Goal: Task Accomplishment & Management: Manage account settings

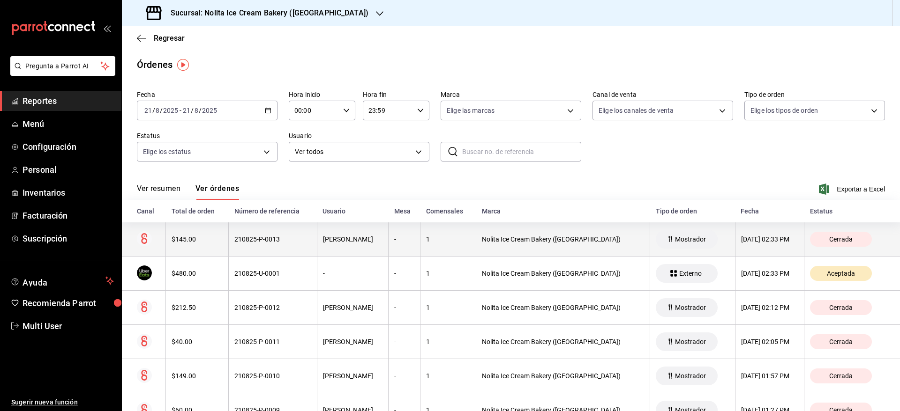
click at [354, 246] on th "[PERSON_NAME]" at bounding box center [353, 240] width 72 height 34
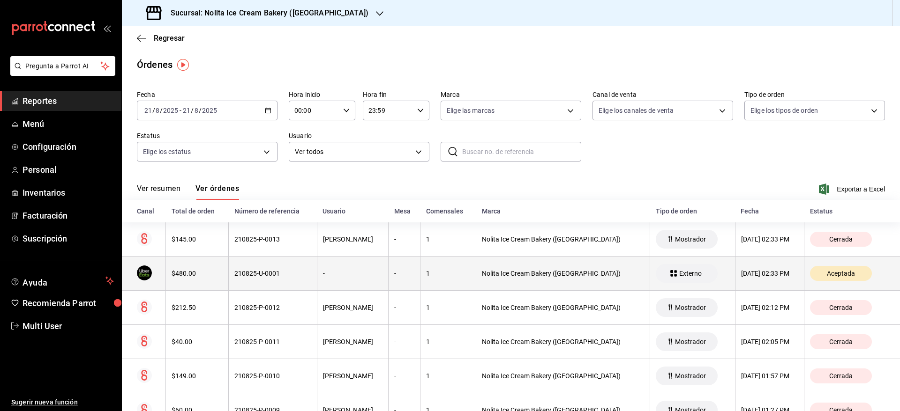
click at [354, 273] on div "-" at bounding box center [353, 273] width 60 height 7
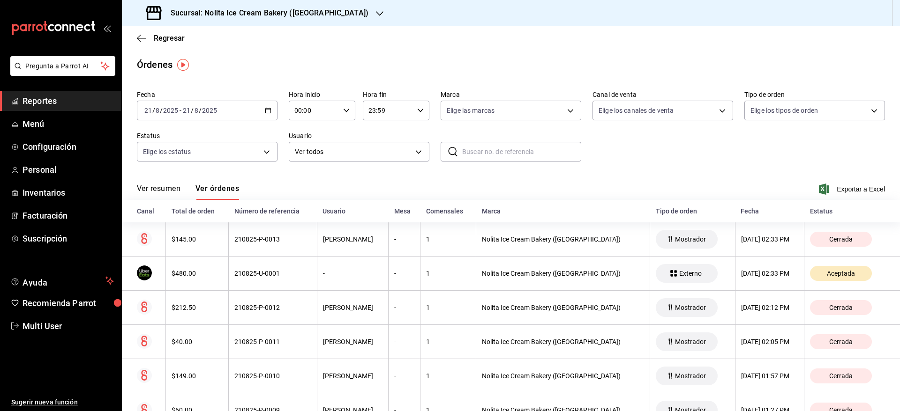
click at [338, 14] on h3 "Sucursal: Nolita Ice Cream Bakery ([GEOGRAPHIC_DATA])" at bounding box center [265, 12] width 205 height 11
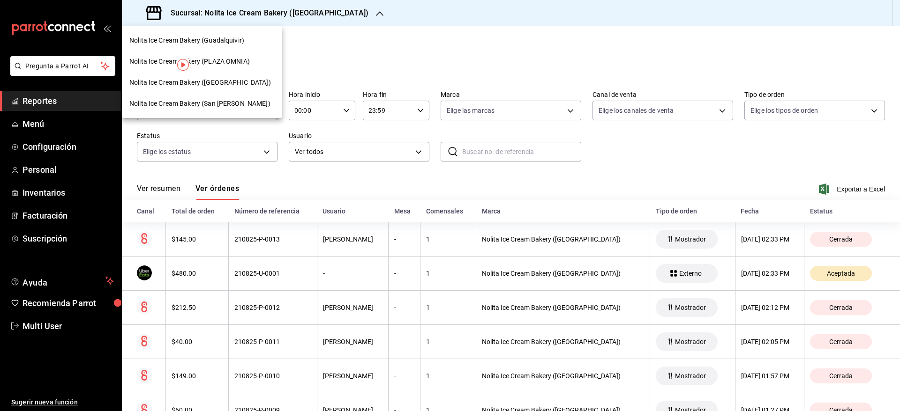
click at [239, 43] on span "Nolita Ice Cream Bakery (Guadalquivir)" at bounding box center [186, 41] width 115 height 10
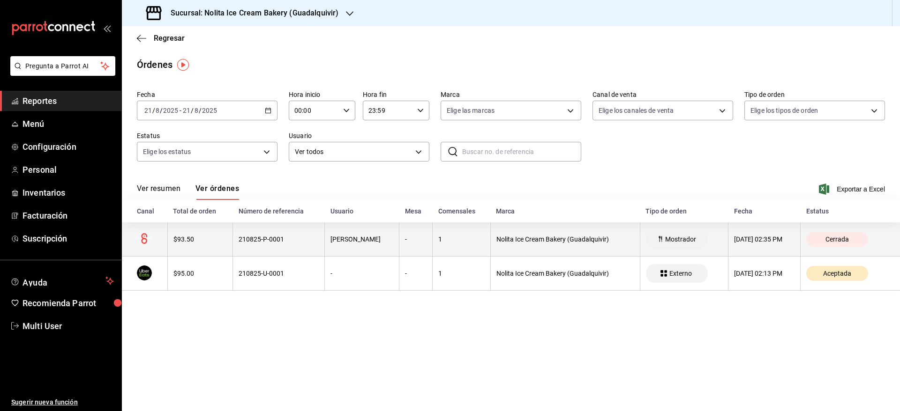
click at [255, 234] on th "210825-P-0001" at bounding box center [279, 240] width 92 height 34
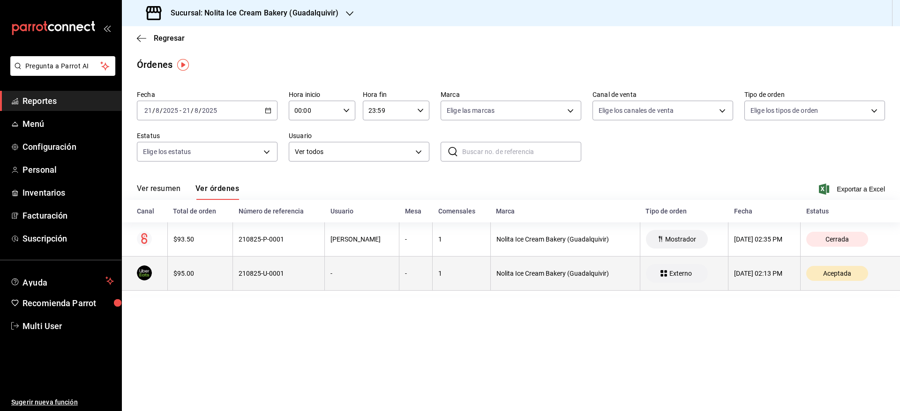
click at [264, 271] on div "210825-U-0001" at bounding box center [278, 273] width 80 height 7
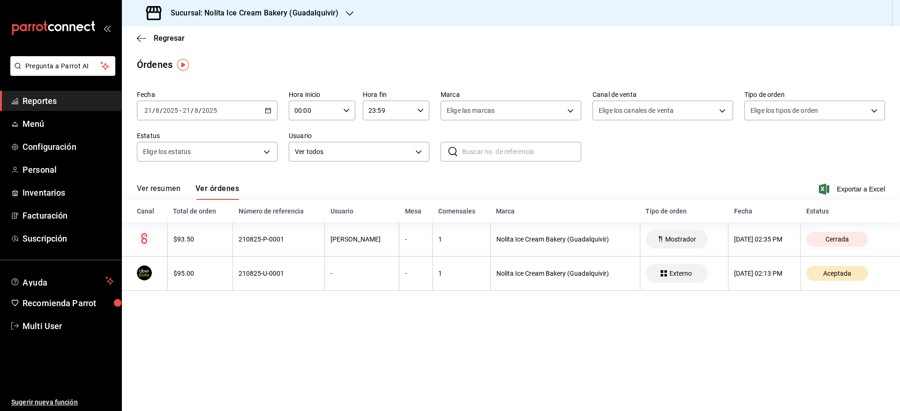
click at [294, 15] on h3 "Sucursal: Nolita Ice Cream Bakery (Guadalquivir)" at bounding box center [250, 12] width 175 height 11
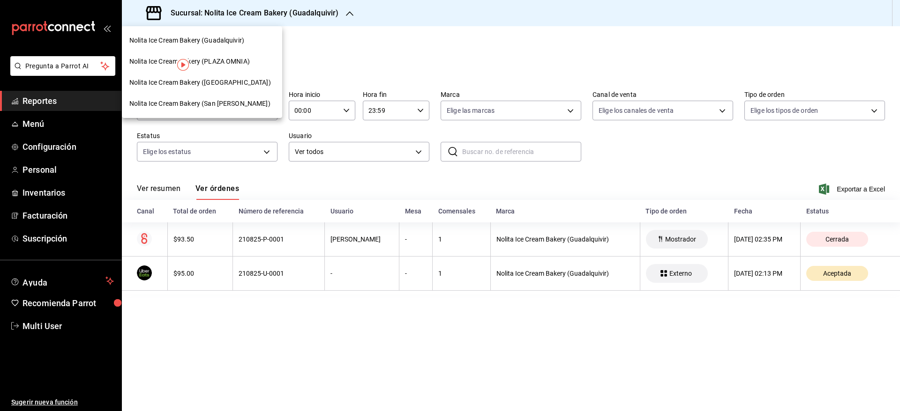
click at [286, 230] on div at bounding box center [450, 205] width 900 height 411
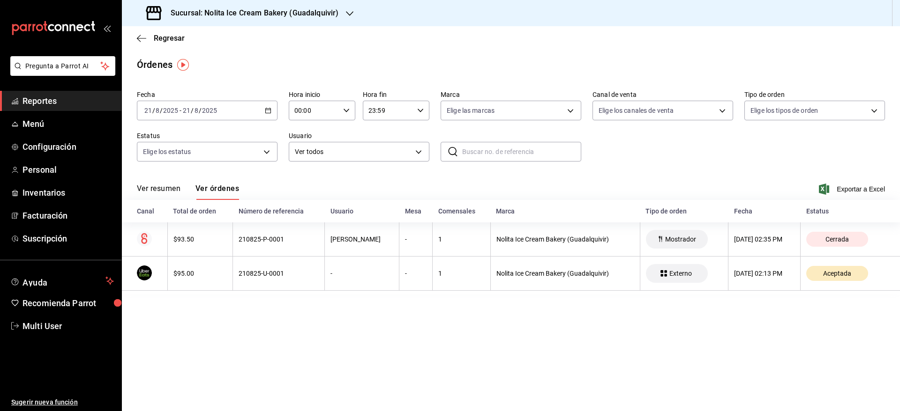
click at [317, 8] on h3 "Sucursal: Nolita Ice Cream Bakery (Guadalquivir)" at bounding box center [250, 12] width 175 height 11
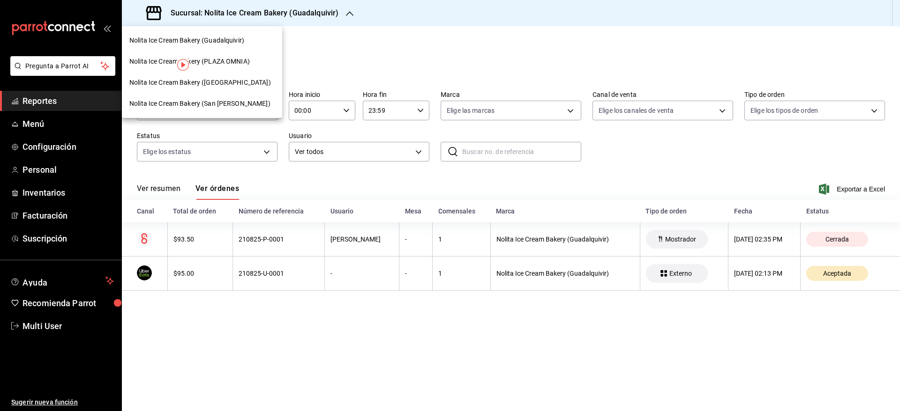
click at [245, 64] on span "Nolita Ice Cream Bakery (PLAZA OMNIA)" at bounding box center [189, 62] width 120 height 10
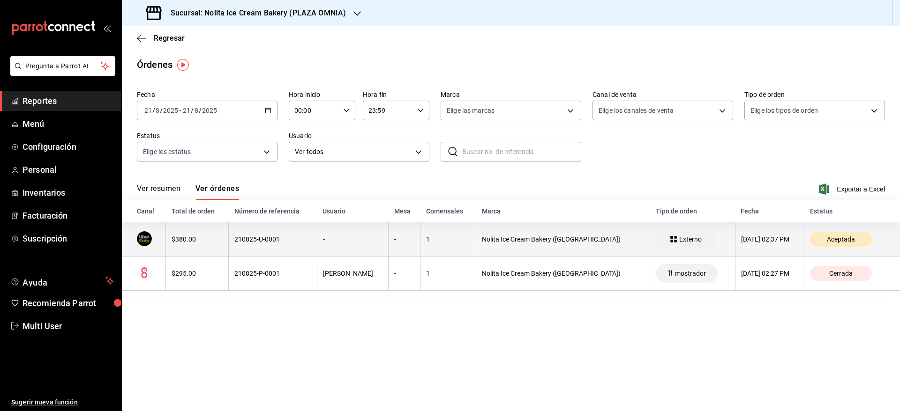
click at [331, 241] on div "-" at bounding box center [353, 239] width 60 height 7
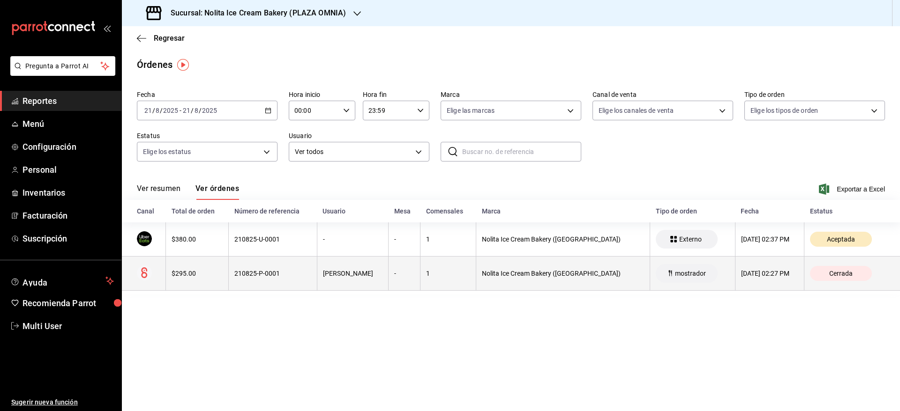
click at [336, 273] on div "Oscar Mendoza" at bounding box center [353, 273] width 60 height 7
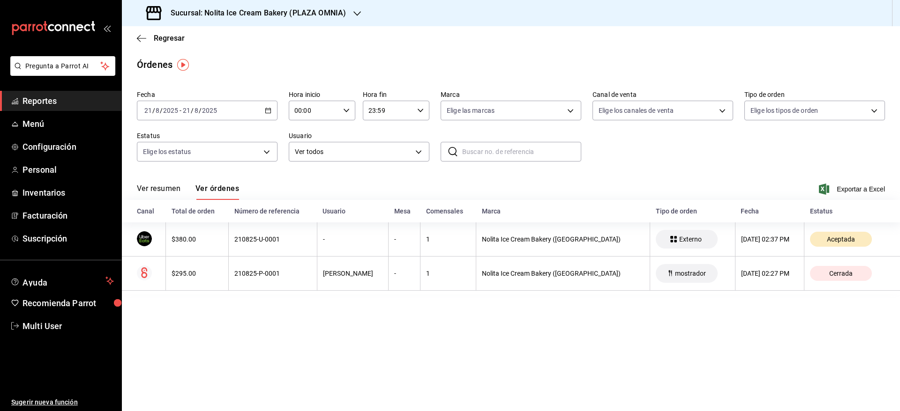
click at [310, 15] on h3 "Sucursal: Nolita Ice Cream Bakery (PLAZA OMNIA)" at bounding box center [254, 12] width 183 height 11
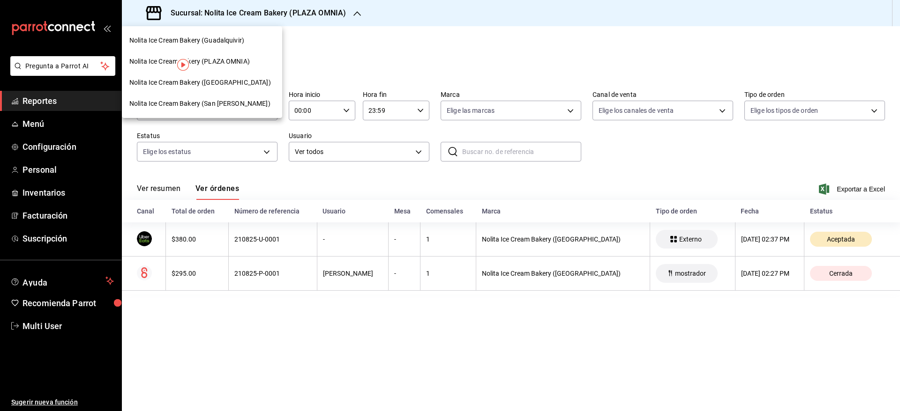
click at [244, 80] on span "Nolita Ice Cream Bakery (PLAZA AURORA)" at bounding box center [199, 83] width 141 height 10
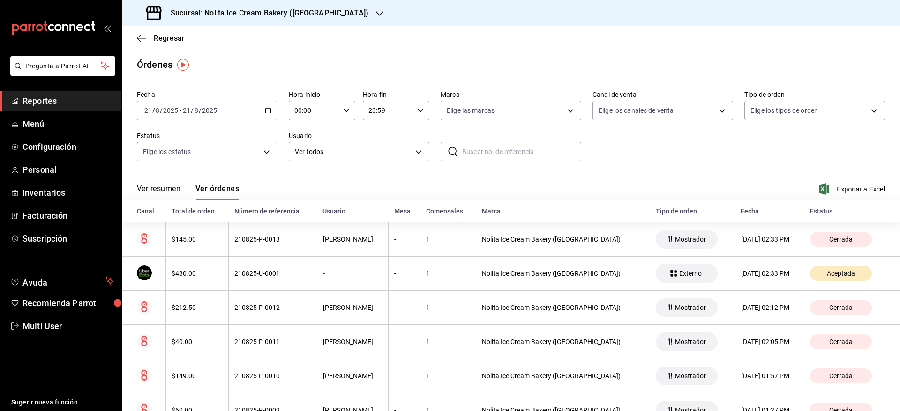
click at [300, 13] on h3 "Sucursal: Nolita Ice Cream Bakery ([GEOGRAPHIC_DATA])" at bounding box center [265, 12] width 205 height 11
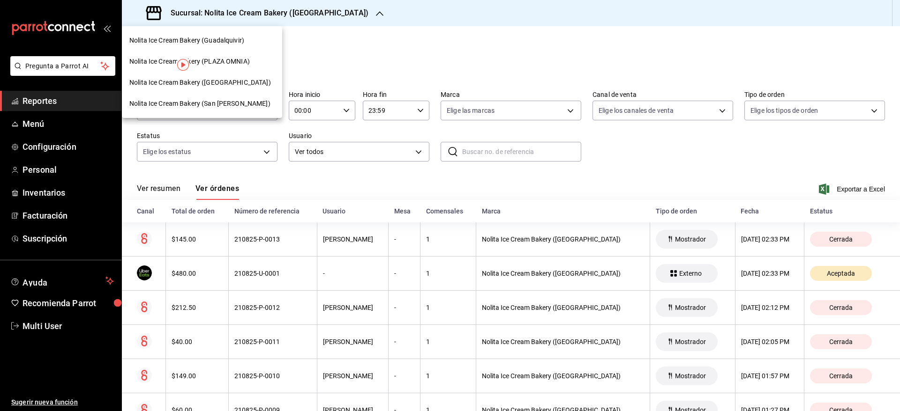
click at [217, 100] on span "Nolita Ice Cream Bakery (San Jeronimo)" at bounding box center [199, 104] width 141 height 10
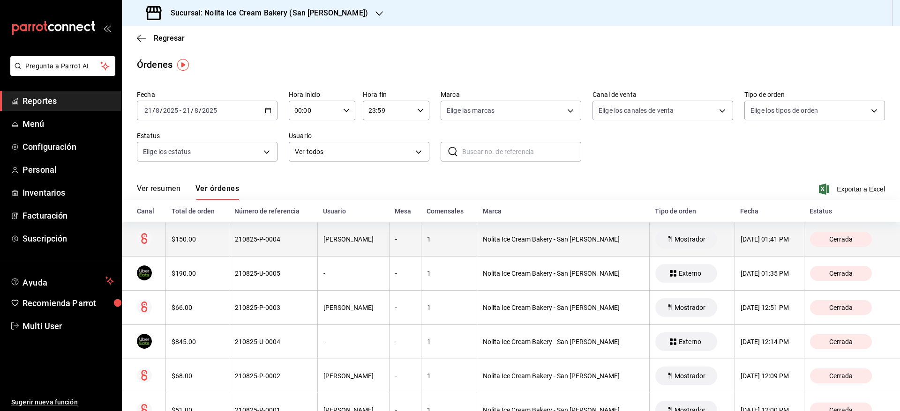
click at [219, 241] on div "$150.00" at bounding box center [196, 239] width 51 height 7
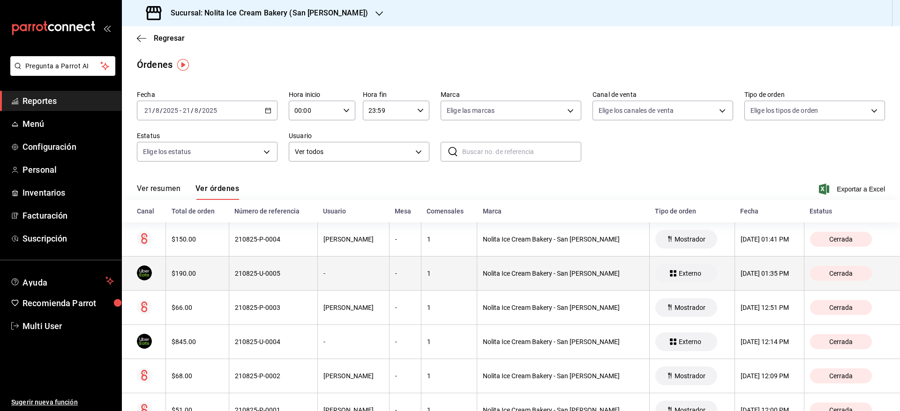
click at [219, 268] on th "$190.00" at bounding box center [197, 274] width 63 height 34
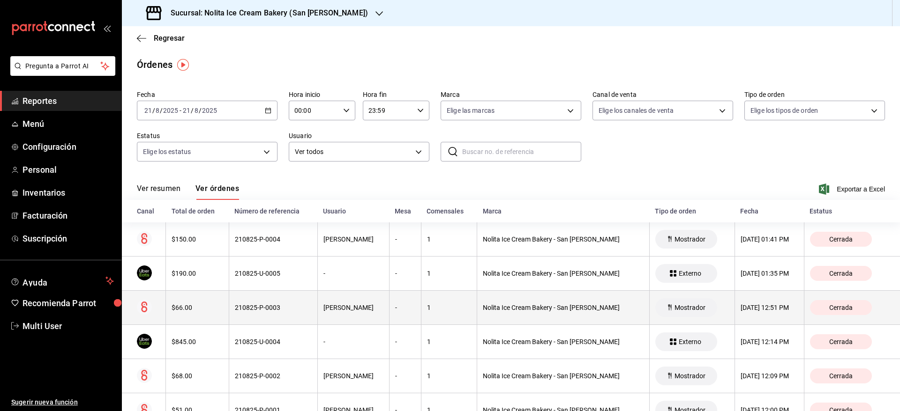
click at [218, 309] on div "$66.00" at bounding box center [196, 307] width 51 height 7
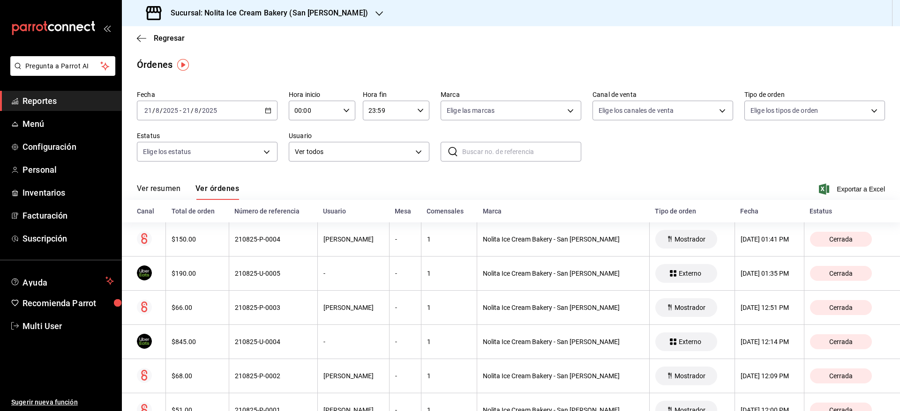
click at [315, 17] on h3 "Sucursal: Nolita Ice Cream Bakery (San Jeronimo)" at bounding box center [265, 12] width 205 height 11
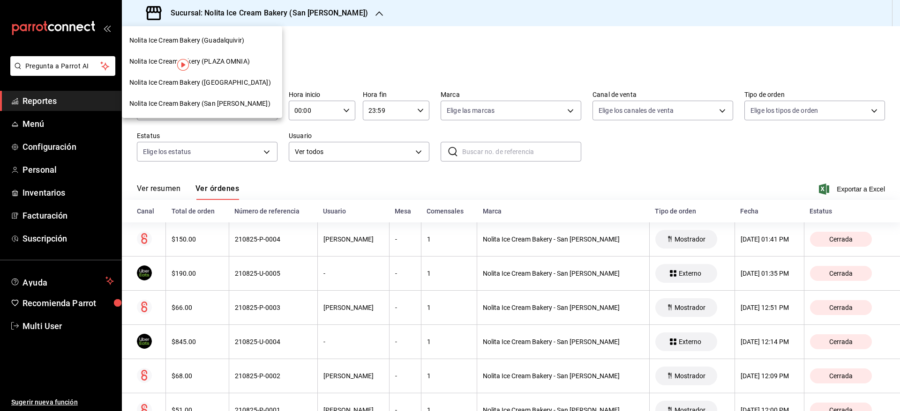
click at [329, 35] on div at bounding box center [450, 205] width 900 height 411
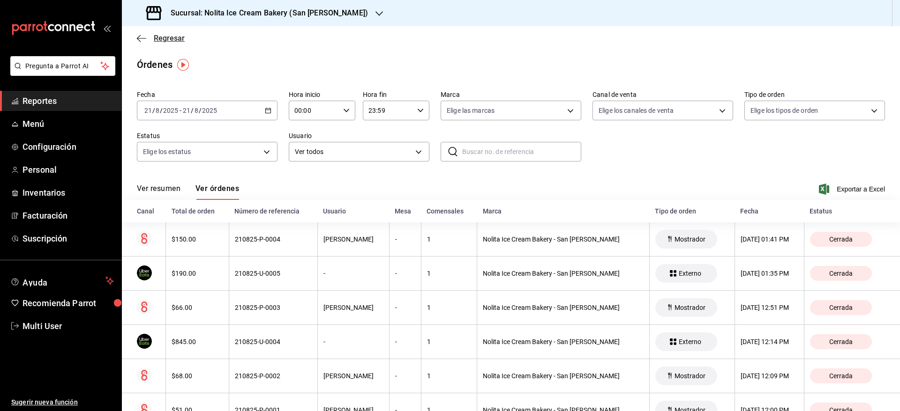
click at [165, 38] on span "Regresar" at bounding box center [169, 38] width 31 height 9
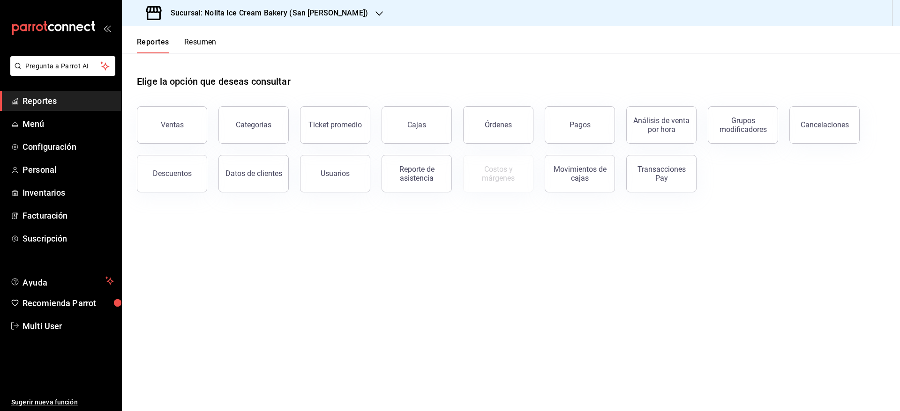
click at [201, 44] on button "Resumen" at bounding box center [200, 45] width 32 height 16
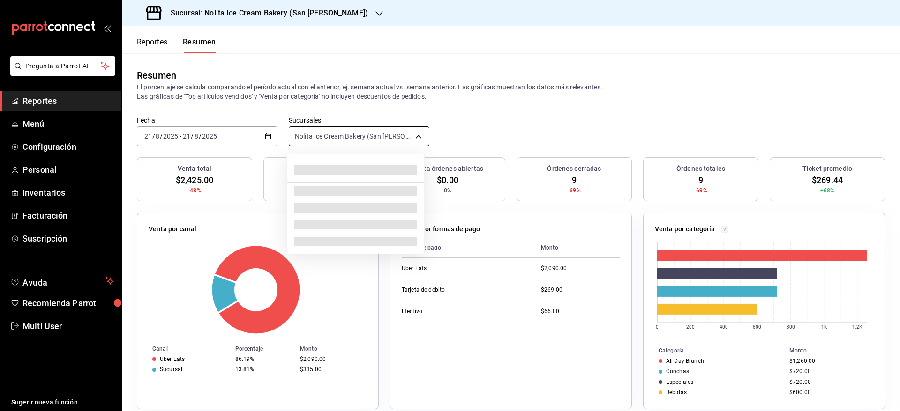
click at [306, 137] on body "Pregunta a Parrot AI Reportes Menú Configuración Personal Inventarios Facturaci…" at bounding box center [450, 205] width 900 height 411
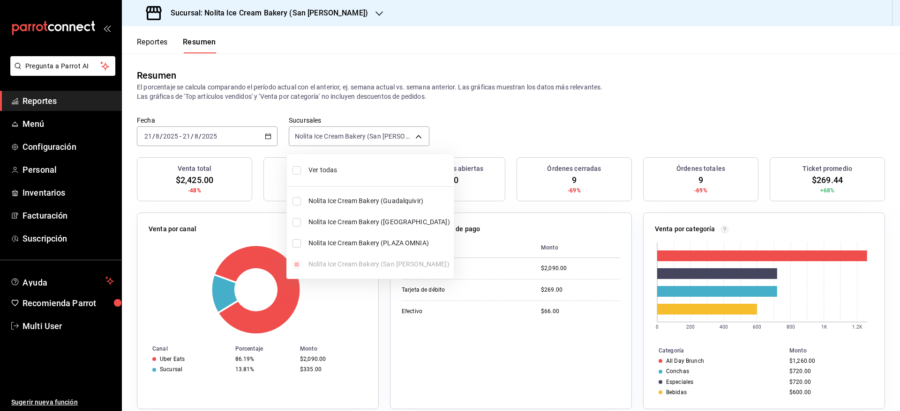
click at [306, 169] on li "Ver todas" at bounding box center [370, 170] width 167 height 25
type input "[object Object],[object Object],[object Object],[object Object]"
checkbox input "true"
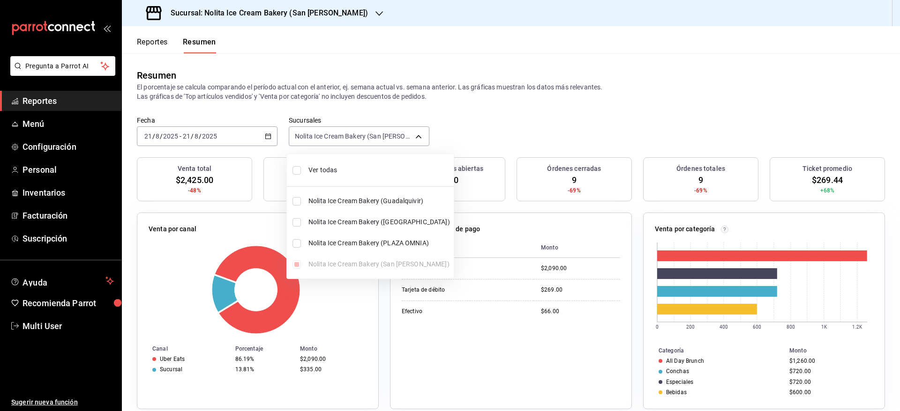
checkbox input "true"
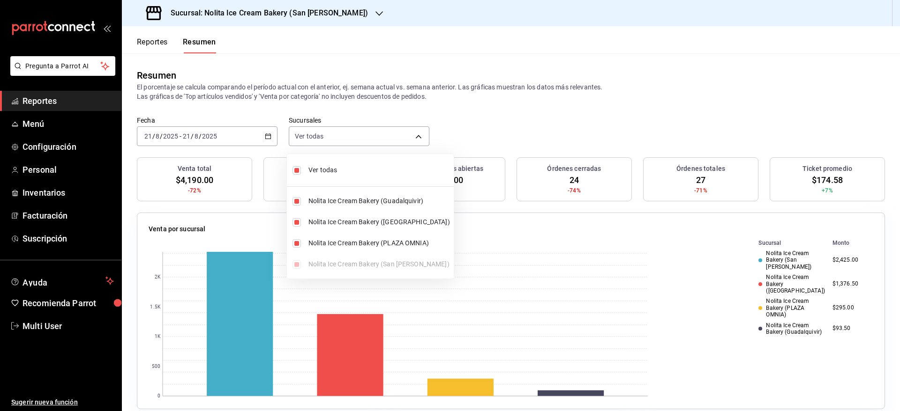
click at [507, 129] on div at bounding box center [450, 205] width 900 height 411
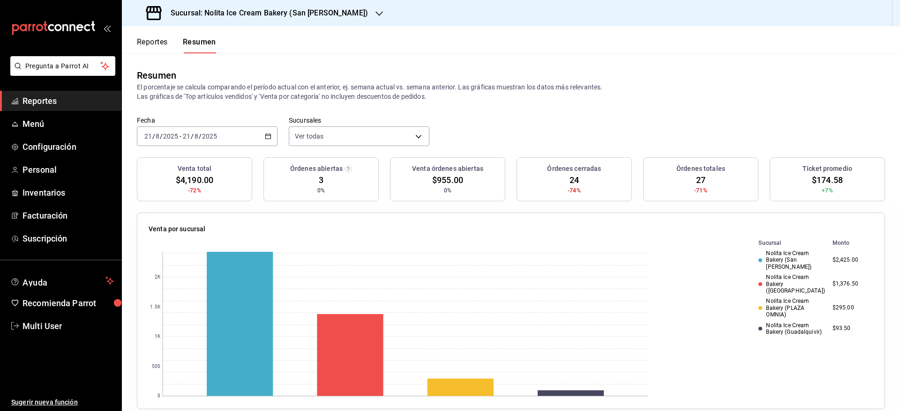
click at [288, 21] on div "Sucursal: Nolita Ice Cream Bakery (San Jeronimo)" at bounding box center [257, 13] width 257 height 26
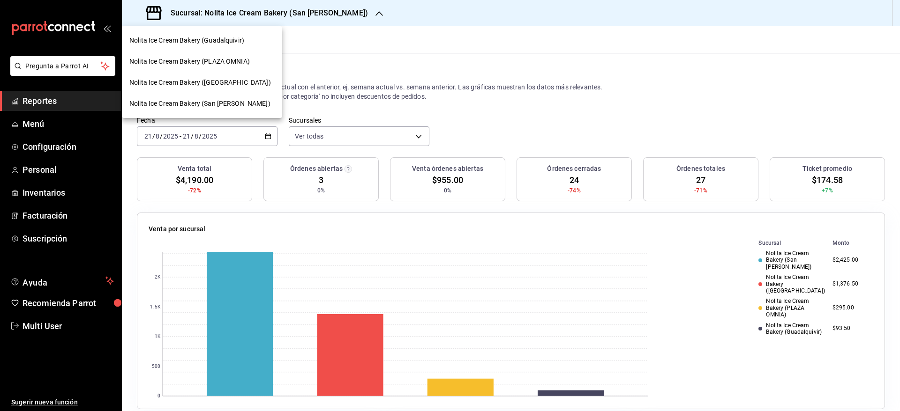
click at [243, 68] on div "Nolita Ice Cream Bakery (PLAZA OMNIA)" at bounding box center [202, 61] width 160 height 21
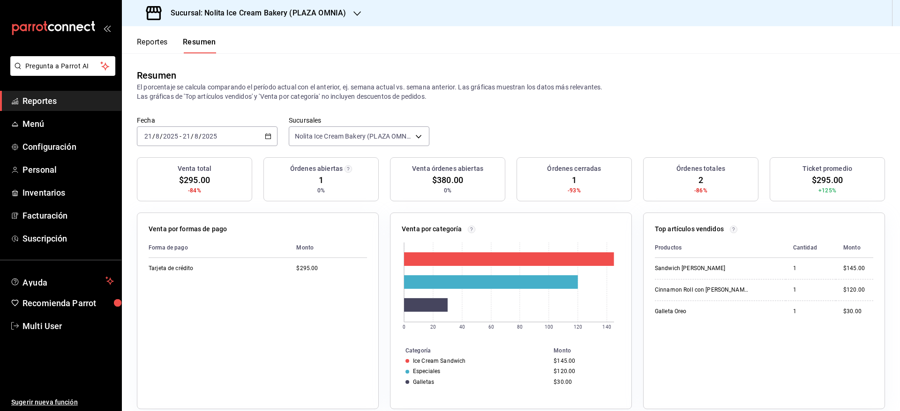
click at [160, 42] on button "Reportes" at bounding box center [152, 45] width 31 height 16
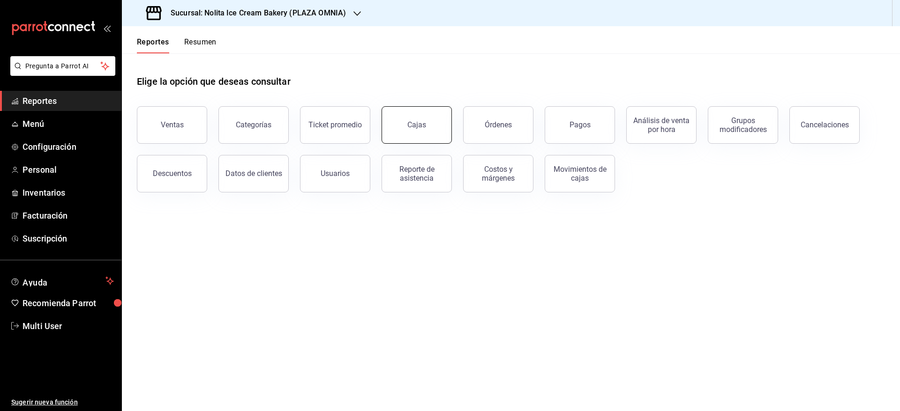
click at [406, 121] on button "Cajas" at bounding box center [416, 124] width 70 height 37
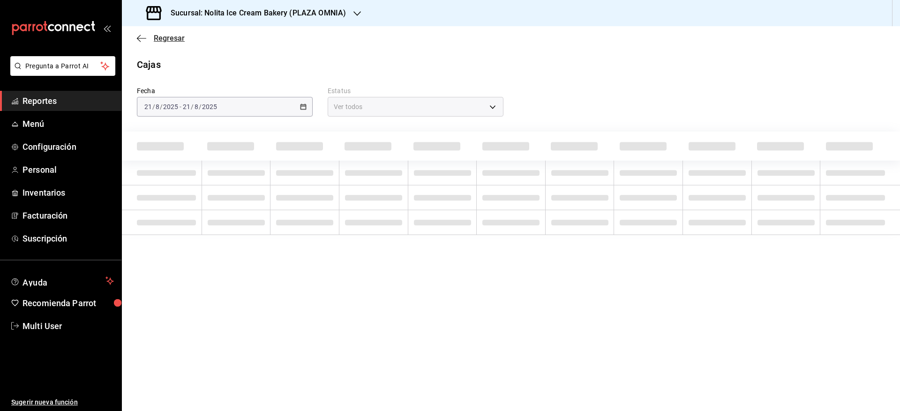
click at [166, 34] on span "Regresar" at bounding box center [169, 38] width 31 height 9
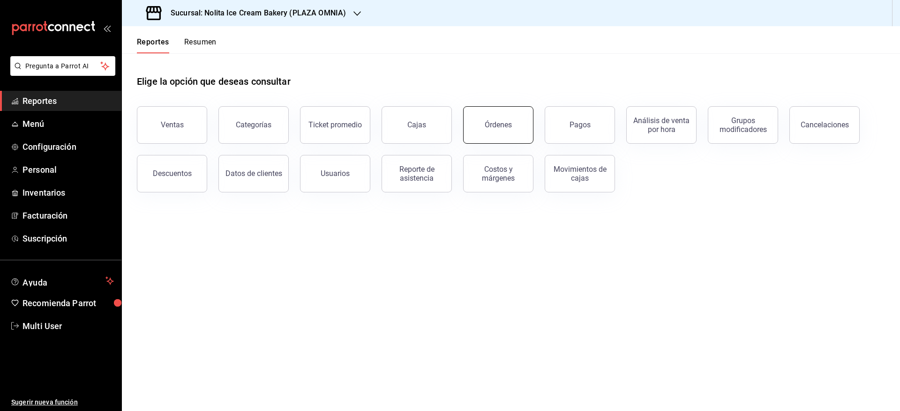
click at [504, 125] on div "Órdenes" at bounding box center [497, 124] width 27 height 9
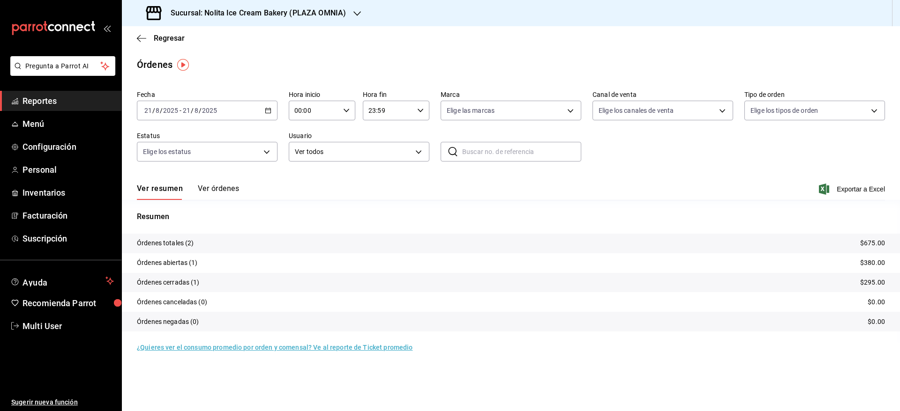
click at [228, 188] on button "Ver órdenes" at bounding box center [218, 192] width 41 height 16
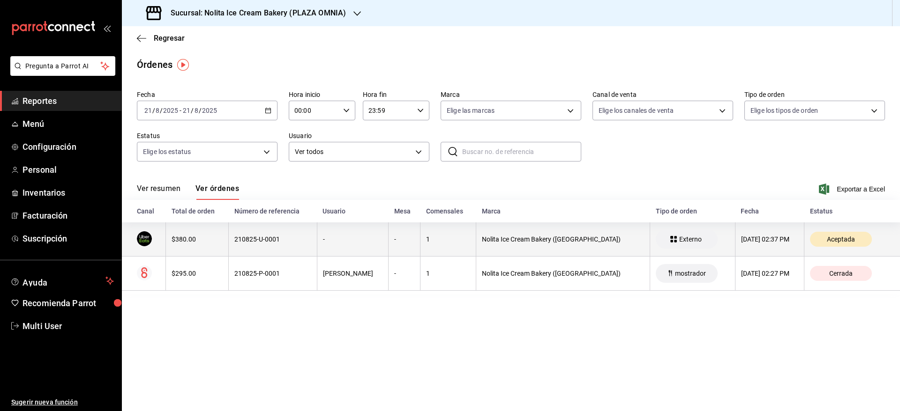
click at [230, 240] on th "210825-U-0001" at bounding box center [273, 240] width 88 height 34
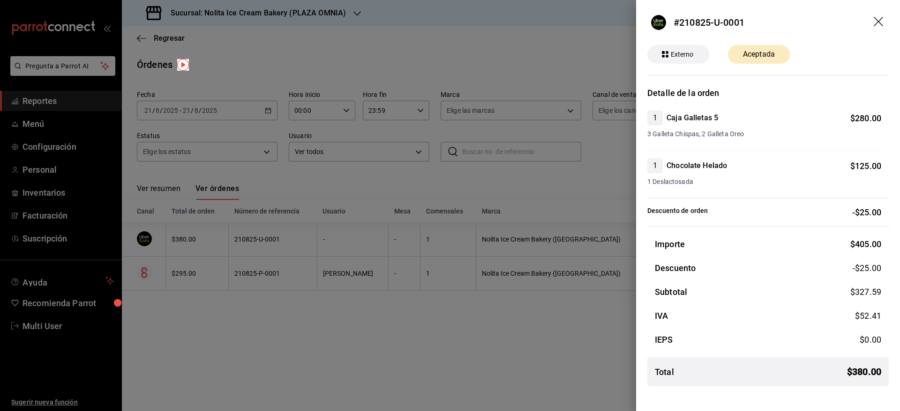
click at [380, 338] on div at bounding box center [450, 205] width 900 height 411
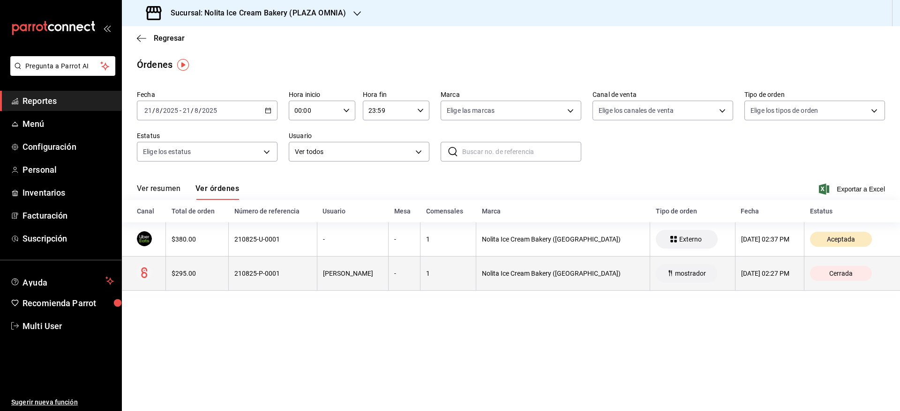
click at [491, 281] on th "Nolita Ice Cream Bakery (Plaza Omnia)" at bounding box center [563, 274] width 174 height 34
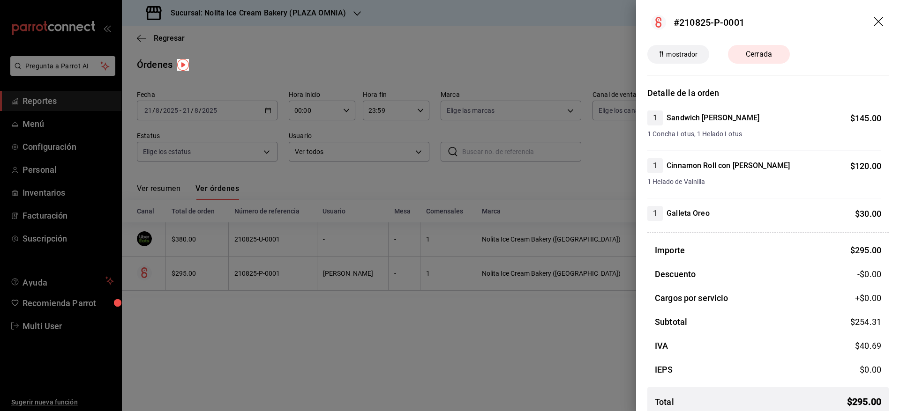
click at [491, 281] on div at bounding box center [450, 205] width 900 height 411
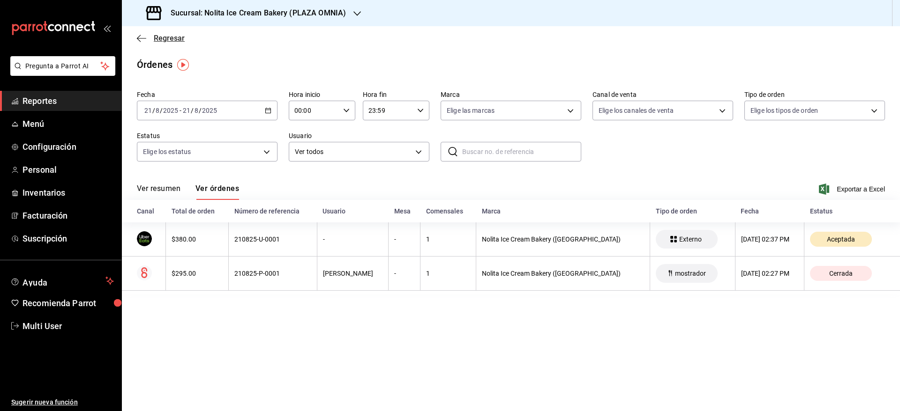
click at [173, 35] on span "Regresar" at bounding box center [169, 38] width 31 height 9
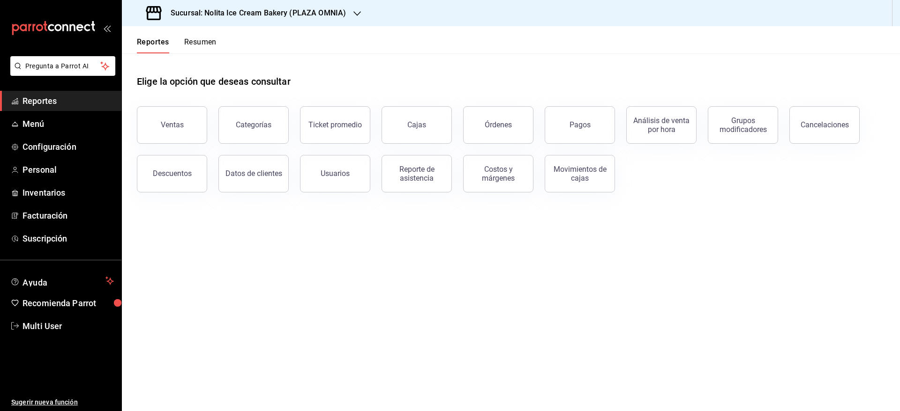
click at [198, 47] on button "Resumen" at bounding box center [200, 45] width 32 height 16
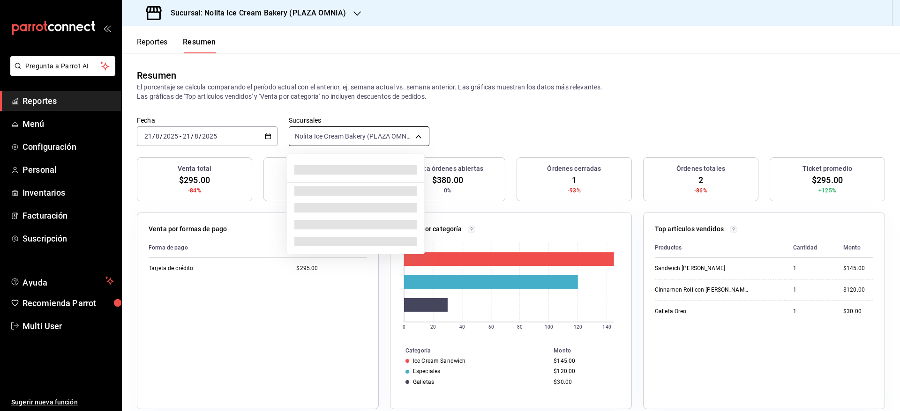
click at [358, 132] on body "Pregunta a Parrot AI Reportes Menú Configuración Personal Inventarios Facturaci…" at bounding box center [450, 205] width 900 height 411
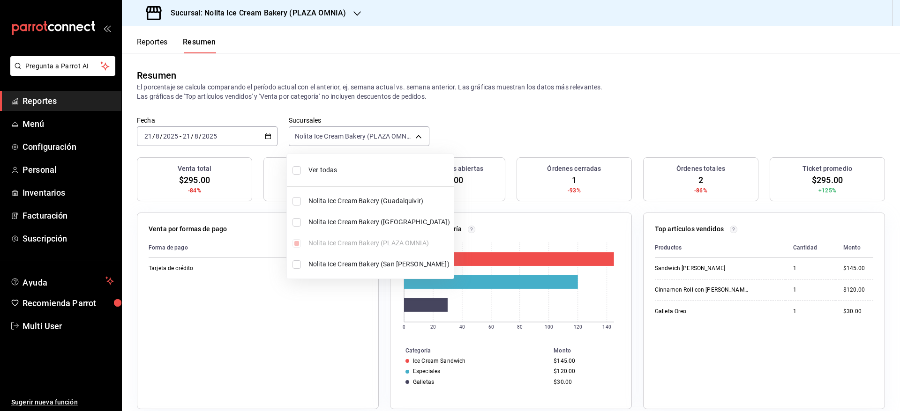
click at [327, 176] on li "Ver todas" at bounding box center [370, 170] width 167 height 25
type input "[object Object],[object Object],[object Object],[object Object]"
checkbox input "true"
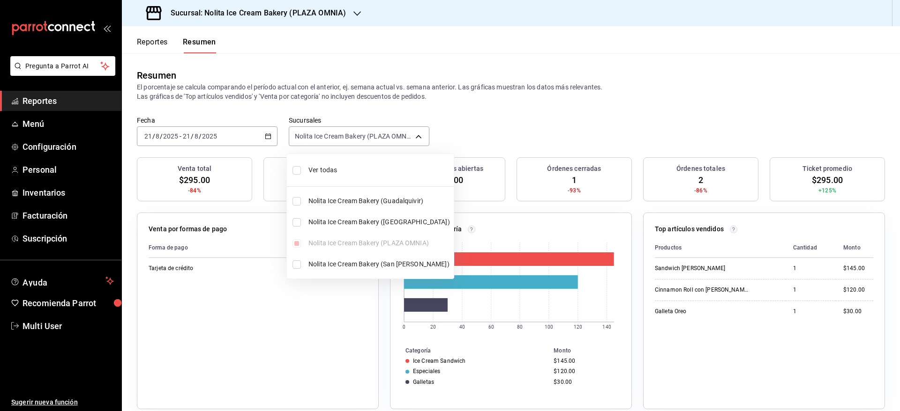
checkbox input "true"
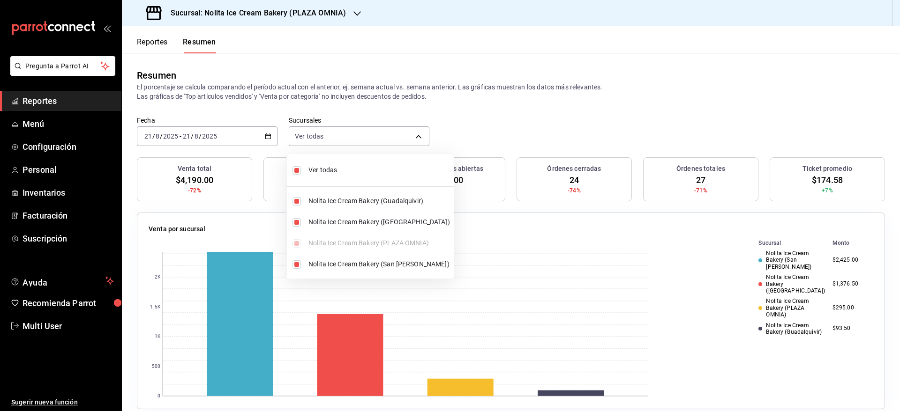
click at [537, 121] on div at bounding box center [450, 205] width 900 height 411
